Goal: Use online tool/utility: Use online tool/utility

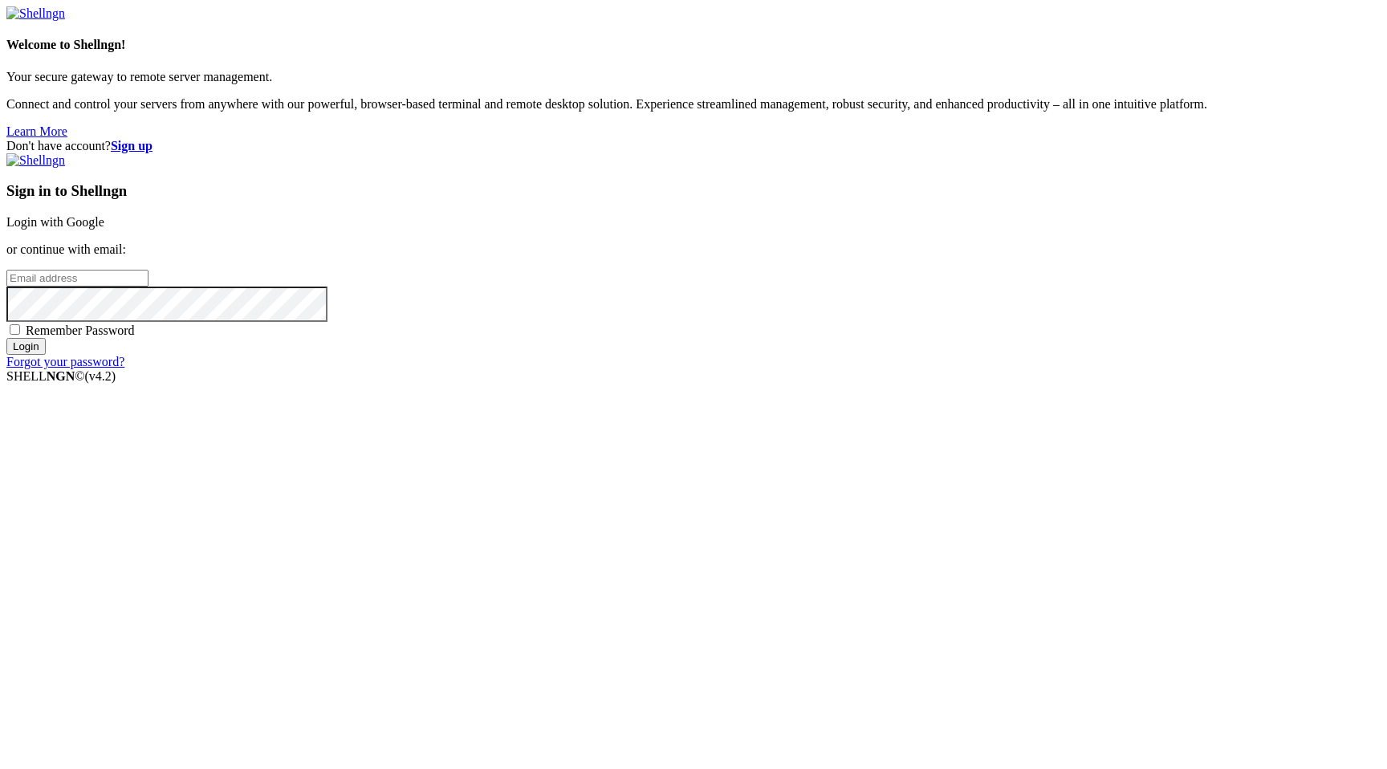
click at [840, 324] on div "Sign in to Shellngn Login with Google or continue with email: Remember Password…" at bounding box center [693, 261] width 1374 height 216
click at [867, 274] on div "Sign in to Shellngn Login with Google or continue with email: Remember Password…" at bounding box center [693, 261] width 1374 height 216
click at [104, 229] on link "Login with Google" at bounding box center [55, 222] width 98 height 14
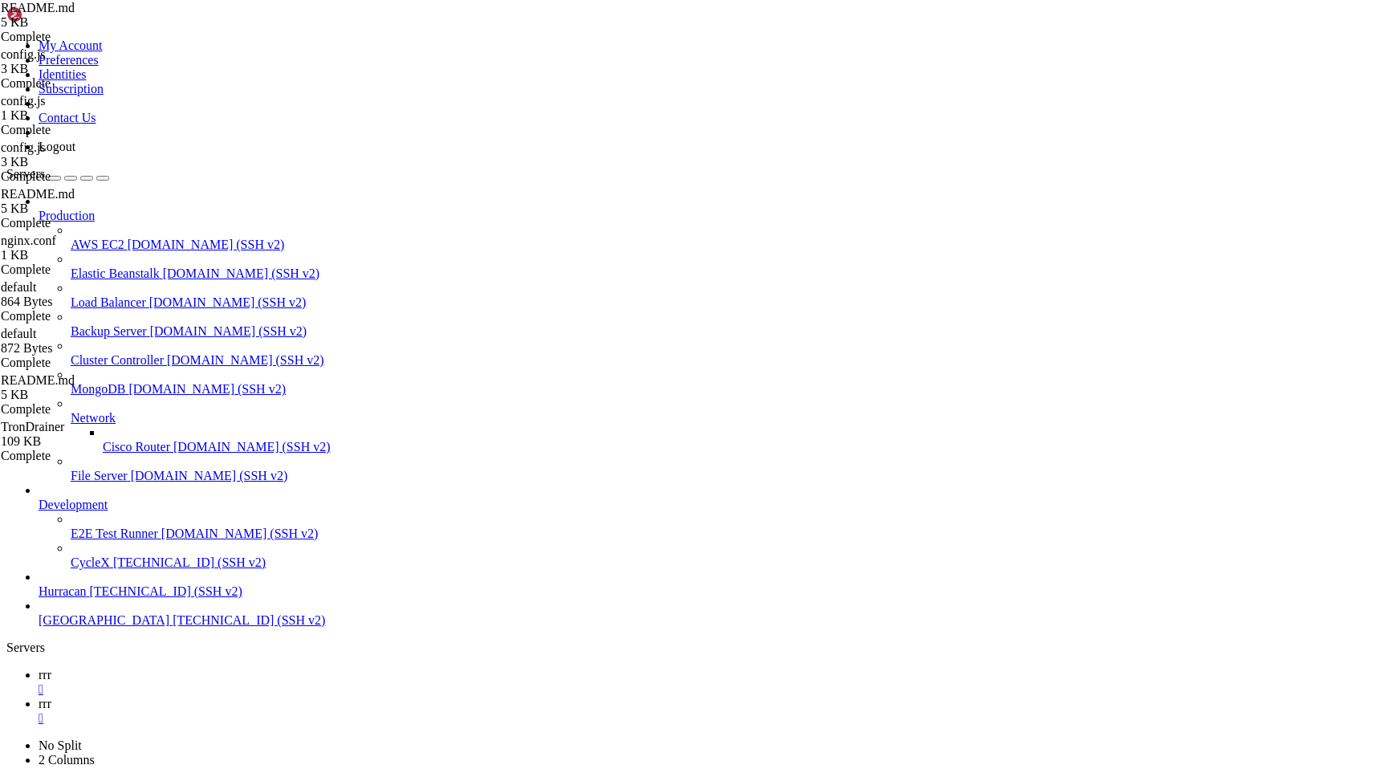
scroll to position [5515, 0]
click at [324, 711] on div "" at bounding box center [710, 718] width 1342 height 14
click at [255, 682] on div "" at bounding box center [710, 689] width 1342 height 14
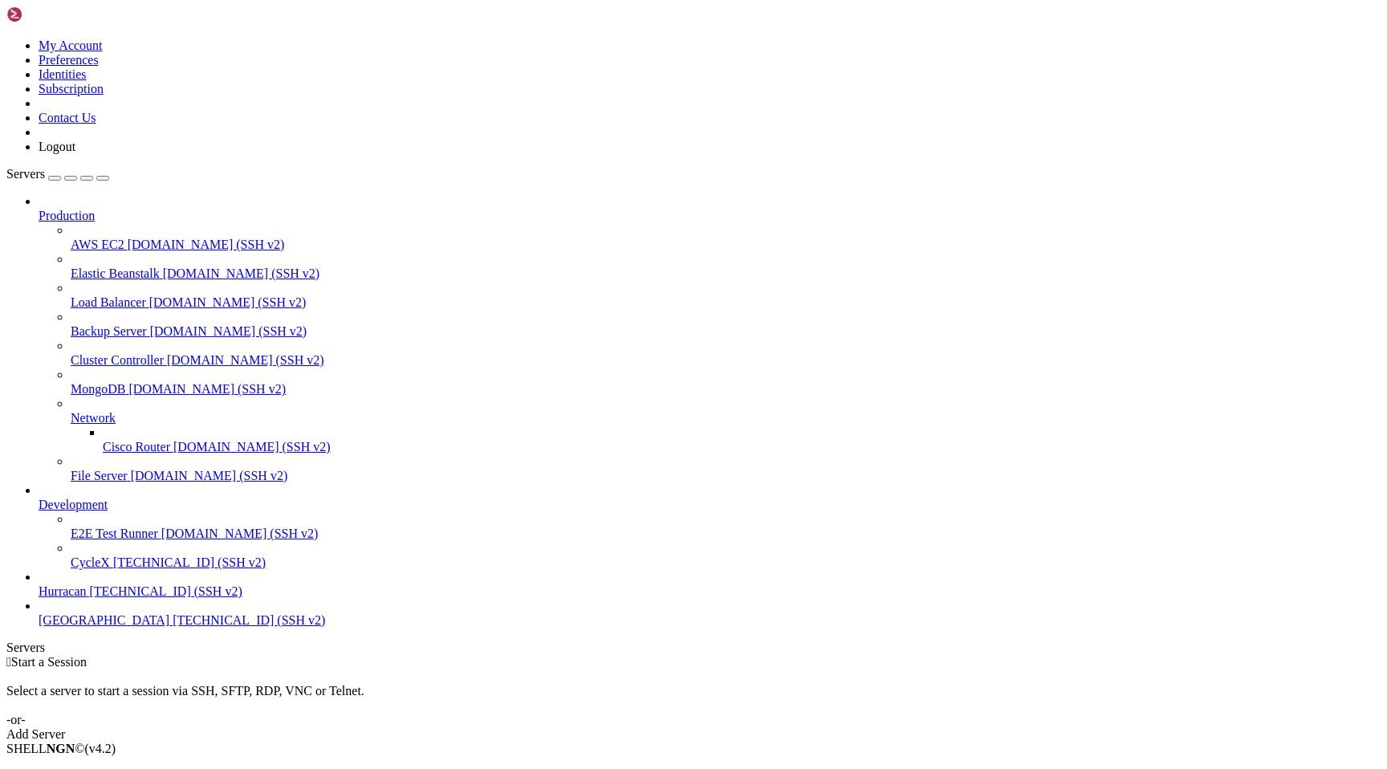
click at [101, 598] on span "[TECHNICAL_ID] (SSH v2)" at bounding box center [166, 591] width 153 height 14
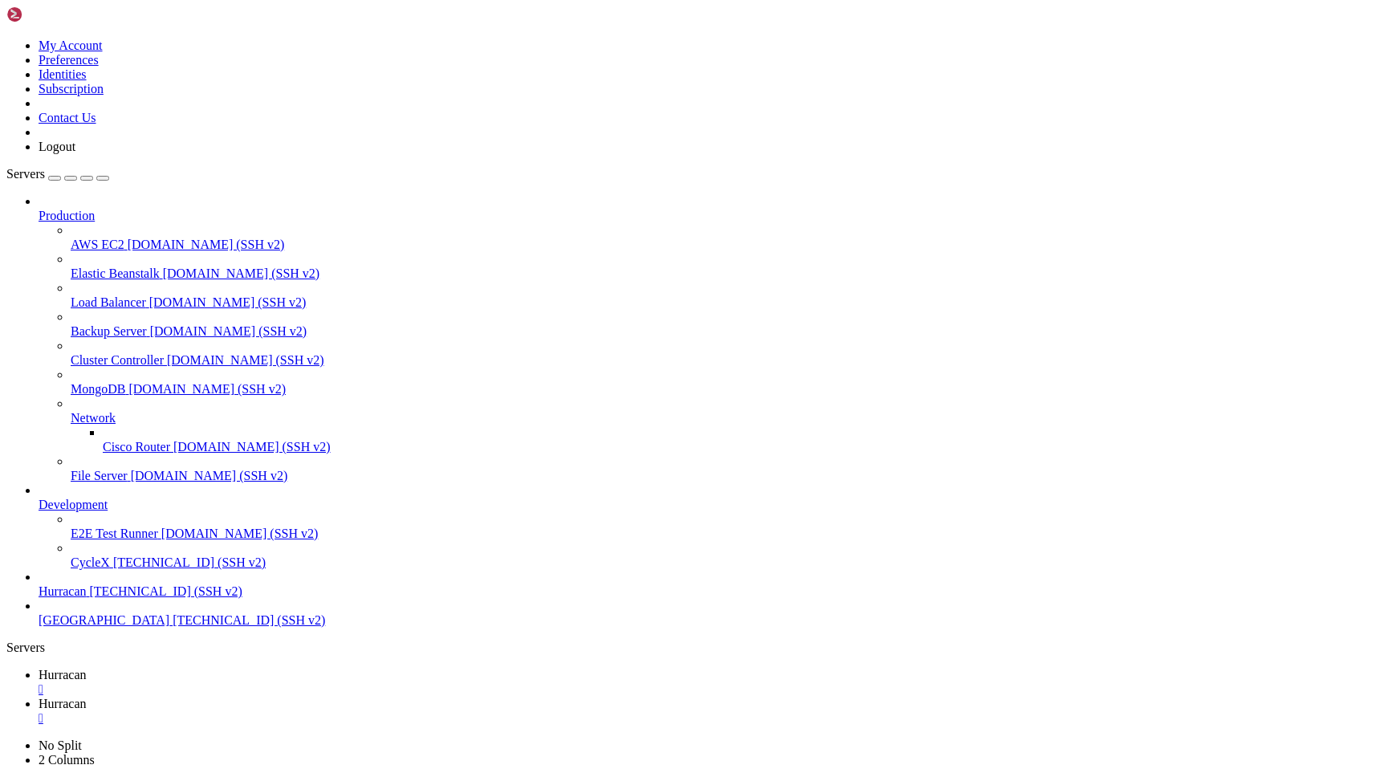
click at [87, 668] on span "Hurracan" at bounding box center [63, 675] width 48 height 14
click at [87, 697] on span "Hurracan" at bounding box center [63, 704] width 48 height 14
type input "/home/admin"
click at [87, 668] on span "Hurracan" at bounding box center [63, 675] width 48 height 14
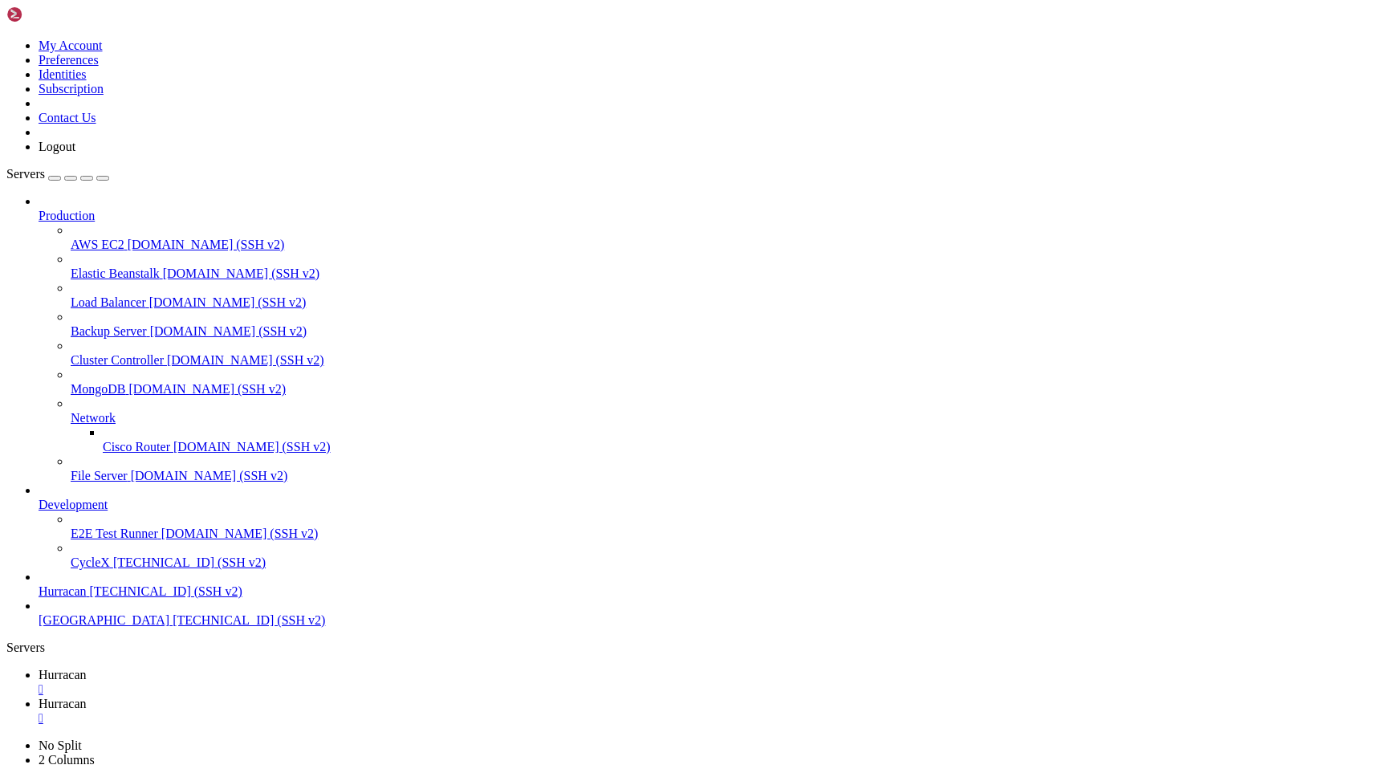
scroll to position [107, 0]
click at [39, 697] on icon at bounding box center [39, 704] width 0 height 14
click at [87, 668] on span "Hurracan" at bounding box center [63, 675] width 48 height 14
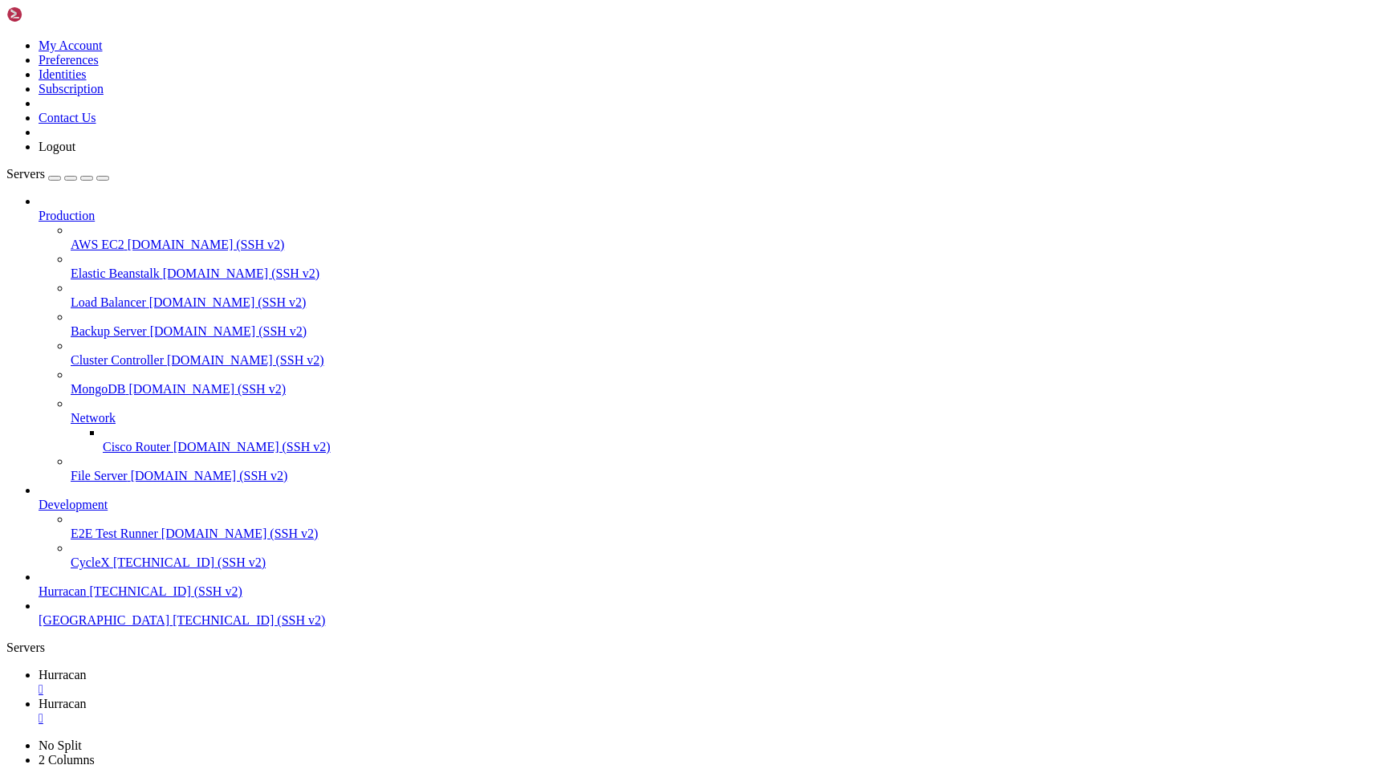
scroll to position [38230, 0]
drag, startPoint x: 225, startPoint y: 1276, endPoint x: 38, endPoint y: 1177, distance: 211.5
copy div "Заказ #a8810997 - Покупатель: @aratechua (ID: 7548645368) - Товар: Шишка "Auto …"
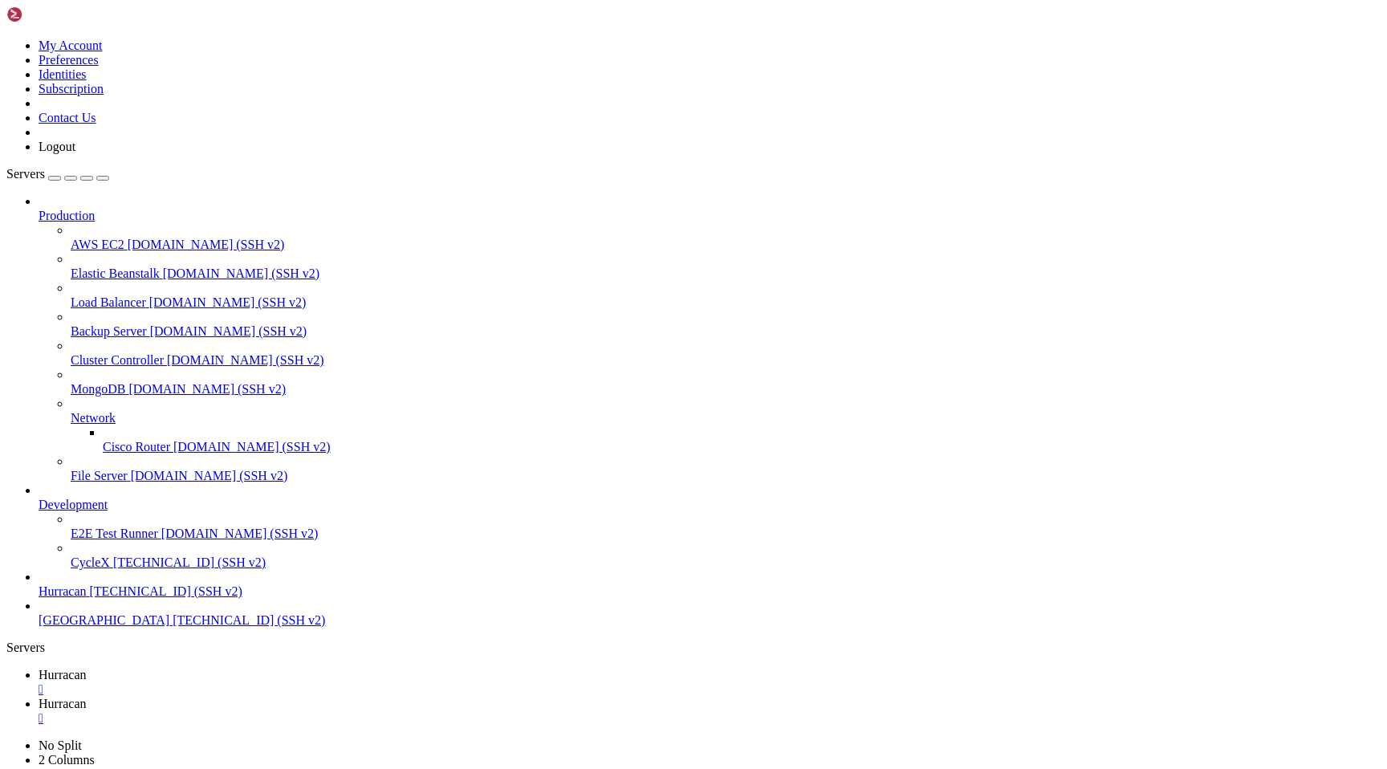
scroll to position [47643, 0]
